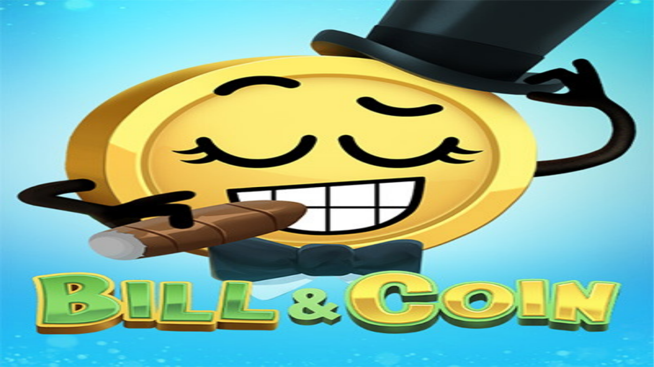
click at [44, 52] on nav "Casino Live Casino Promotions" at bounding box center [327, 43] width 648 height 18
click at [45, 28] on button "Log in" at bounding box center [36, 24] width 18 height 7
type input "**********"
click at [21, 138] on button "Log In" at bounding box center [12, 141] width 18 height 7
click at [8, 153] on button "button" at bounding box center [5, 154] width 5 height 2
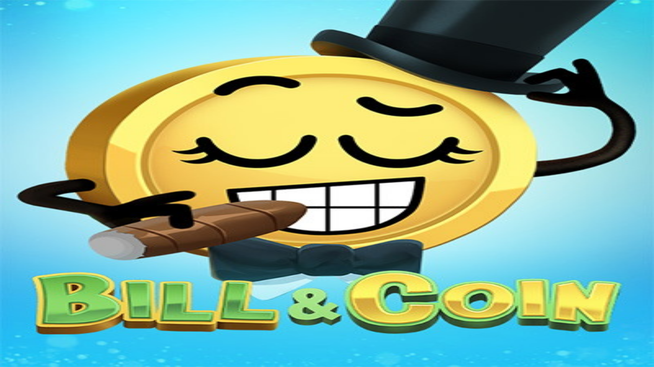
click at [21, 155] on button "Log In" at bounding box center [12, 158] width 18 height 7
click at [38, 74] on circle "Primary" at bounding box center [72, 47] width 69 height 69
click at [5, 178] on span "chevron-left icon" at bounding box center [5, 178] width 0 height 0
click at [48, 254] on button "Deposit" at bounding box center [37, 257] width 21 height 7
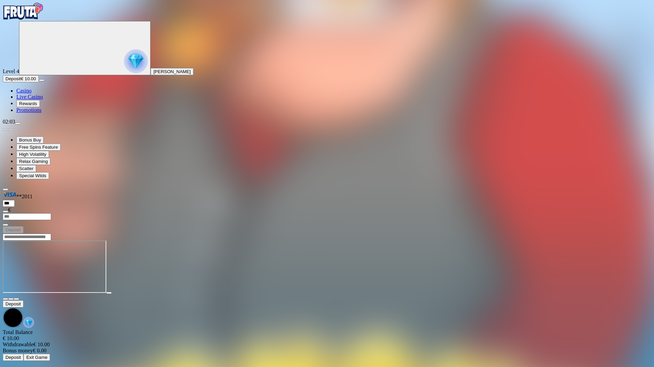
click at [148, 294] on div at bounding box center [327, 268] width 648 height 54
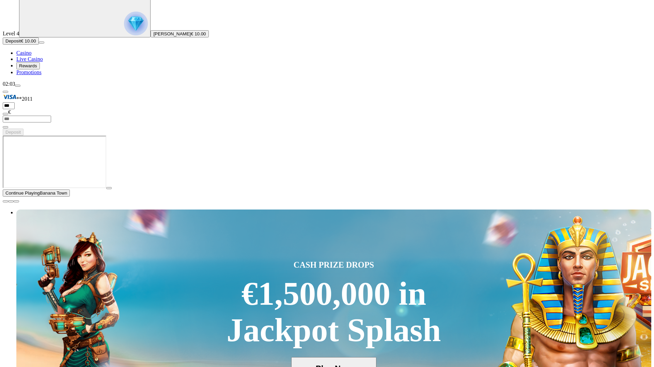
scroll to position [38, 0]
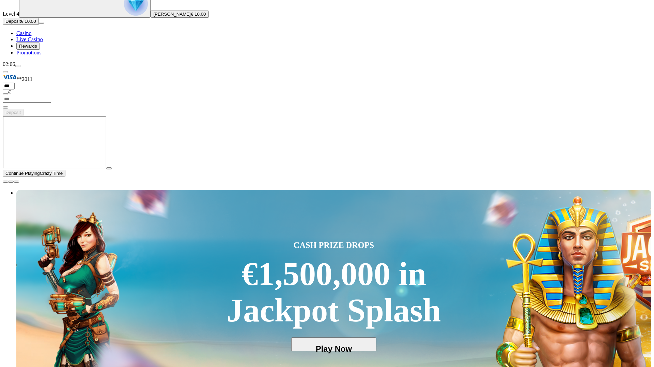
scroll to position [65, 0]
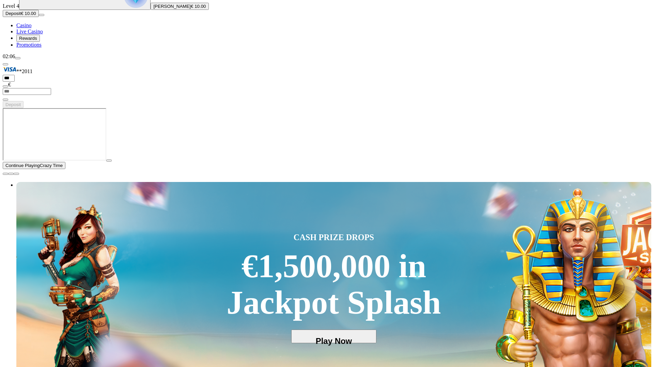
click at [112, 162] on button "button" at bounding box center [108, 161] width 5 height 2
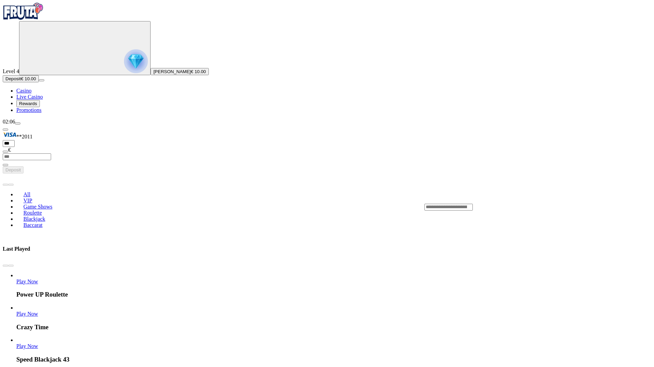
click at [16, 350] on link "Speed Blackjack 43" at bounding box center [16, 350] width 0 height 0
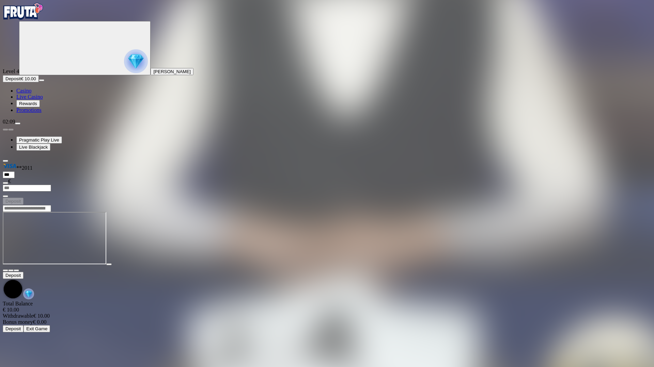
click at [106, 212] on iframe at bounding box center [54, 238] width 103 height 52
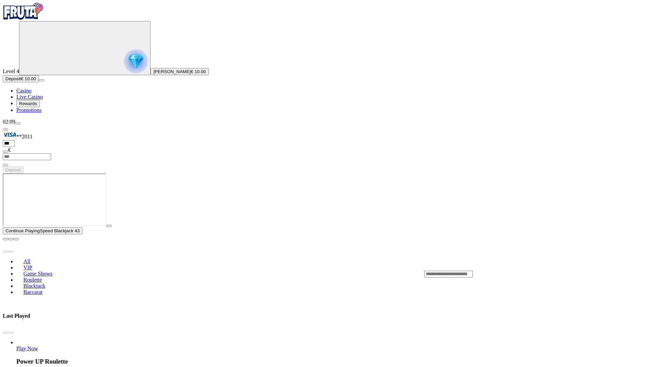
click at [109, 226] on span "play icon" at bounding box center [109, 226] width 0 height 0
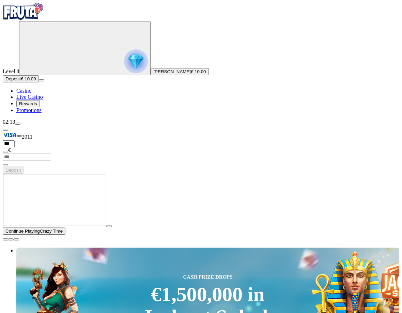
click at [109, 226] on span "play icon" at bounding box center [109, 226] width 0 height 0
